Goal: Information Seeking & Learning: Learn about a topic

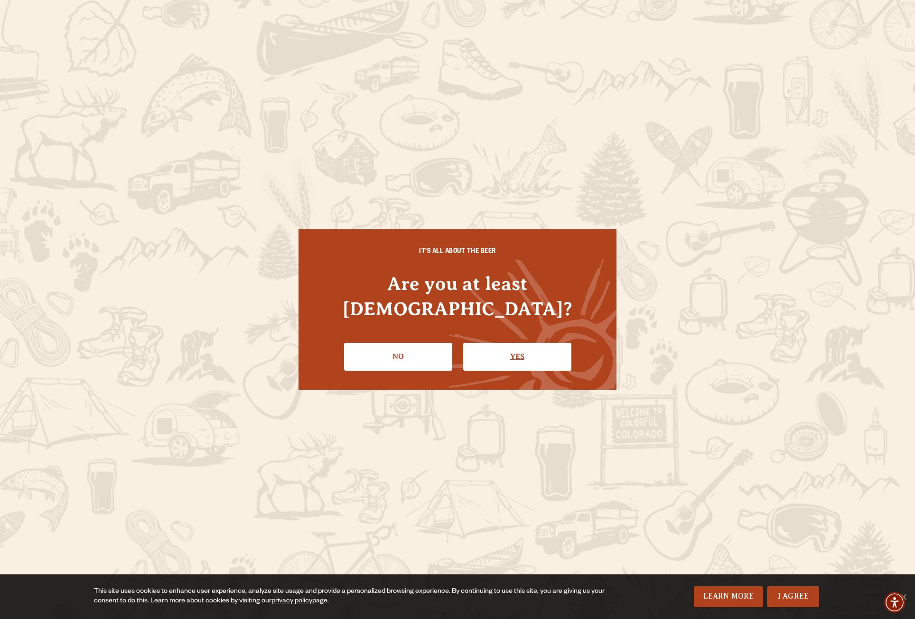
click at [517, 343] on link "Yes" at bounding box center [517, 357] width 108 height 28
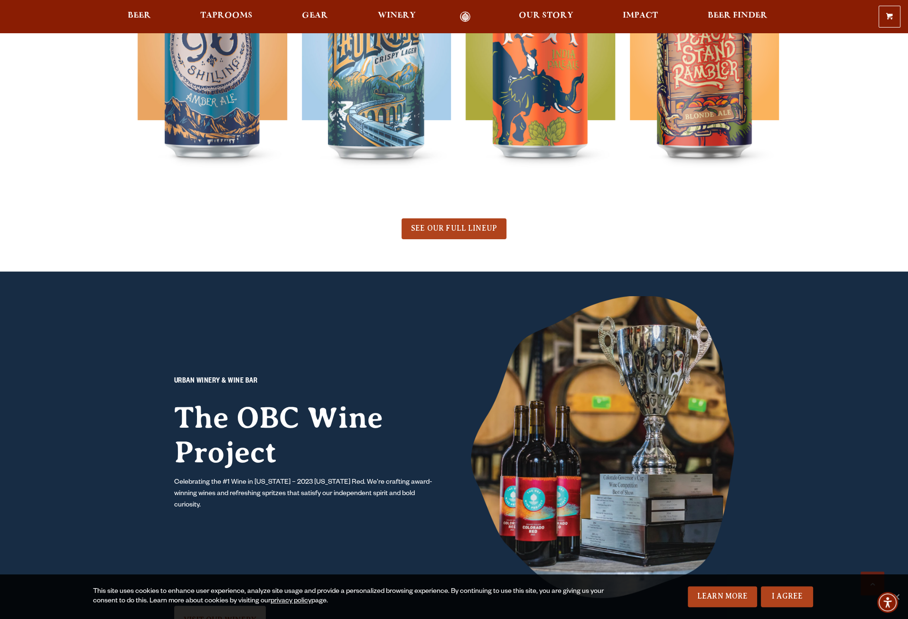
scroll to position [617, 0]
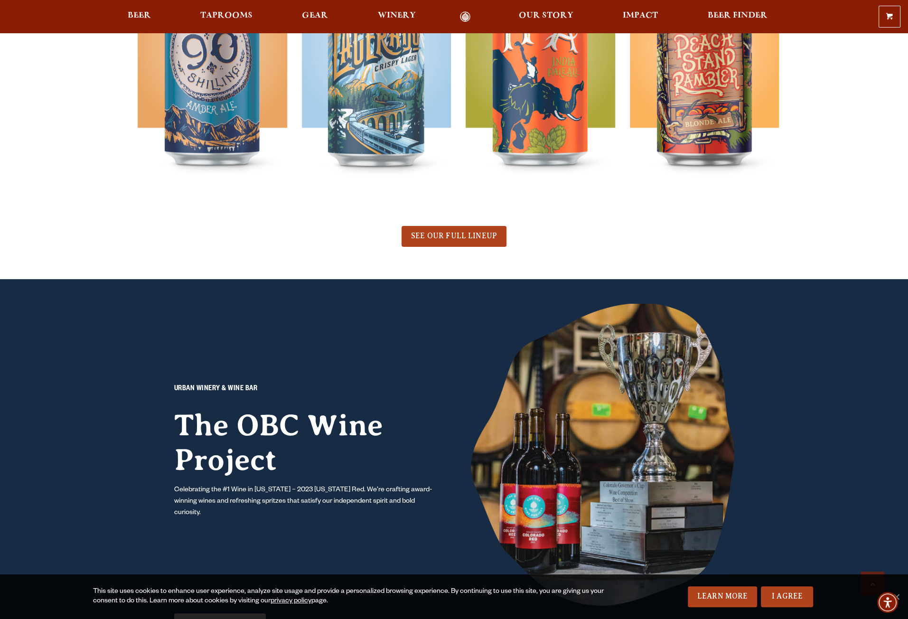
click at [451, 235] on span "SEE OUR FULL LINEUP" at bounding box center [454, 236] width 86 height 9
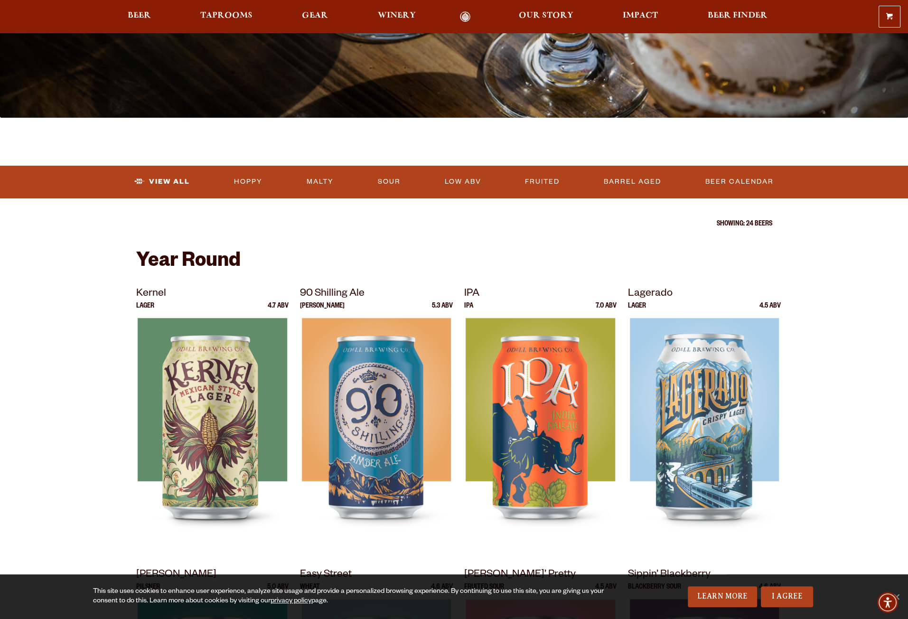
scroll to position [190, 0]
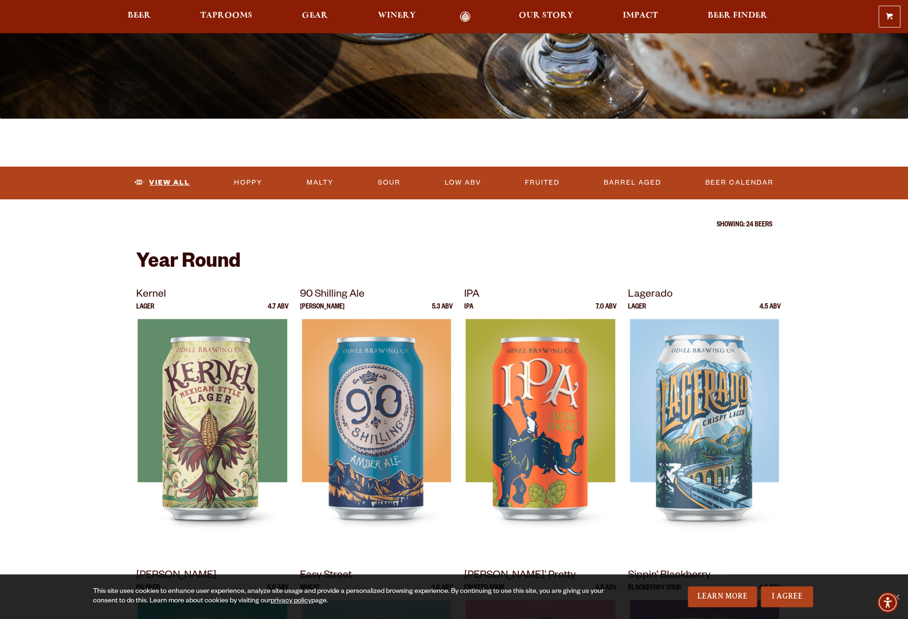
click at [169, 181] on link "View All" at bounding box center [162, 183] width 63 height 22
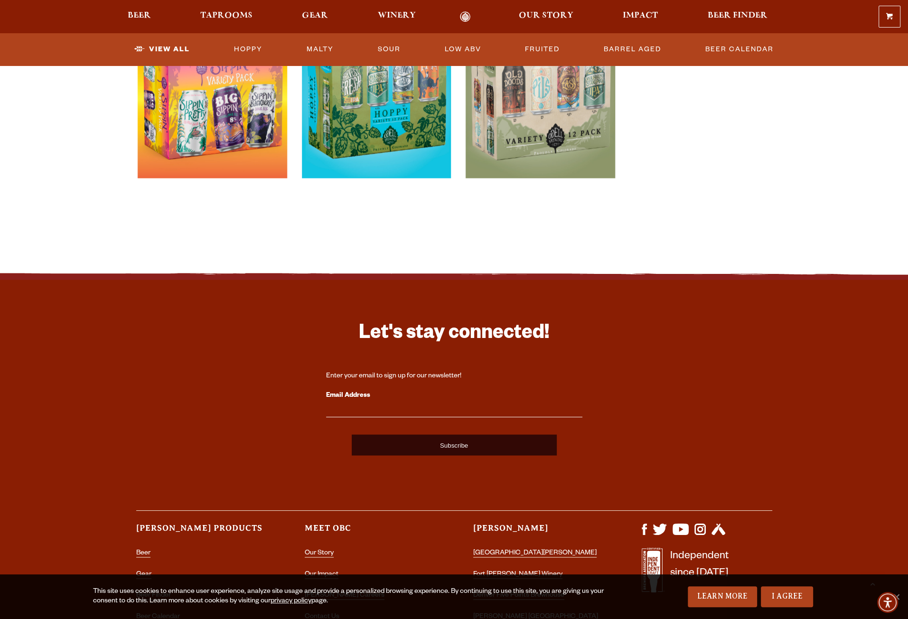
scroll to position [2206, 0]
